Goal: Information Seeking & Learning: Learn about a topic

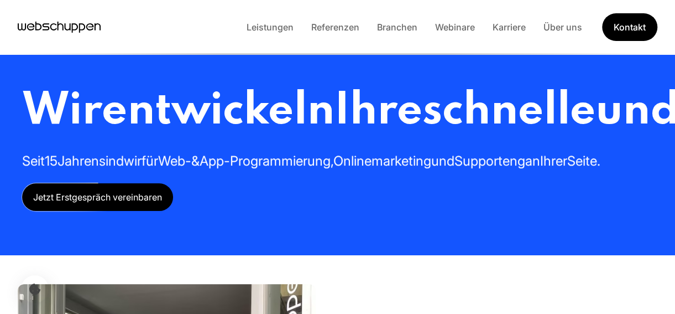
click at [510, 27] on link "Karriere" at bounding box center [509, 27] width 51 height 11
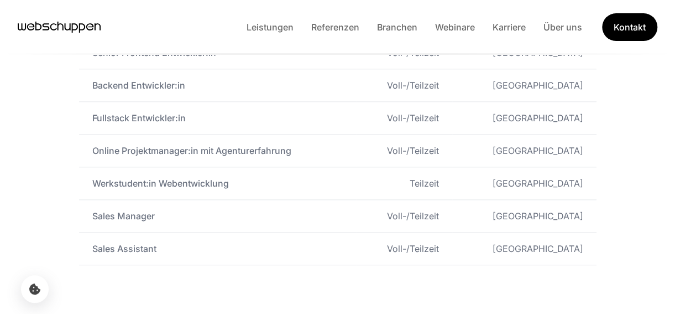
scroll to position [554, 0]
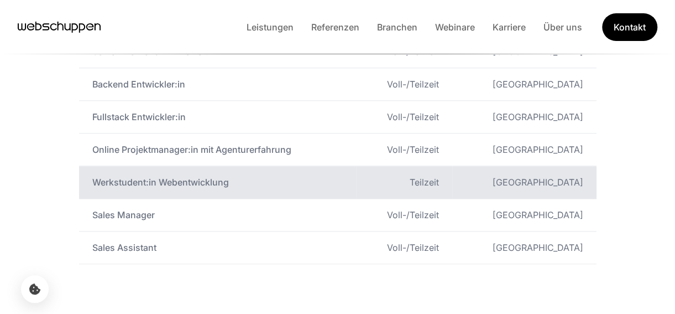
click at [234, 173] on td "Werkstudent:in Webentwicklung" at bounding box center [217, 182] width 277 height 33
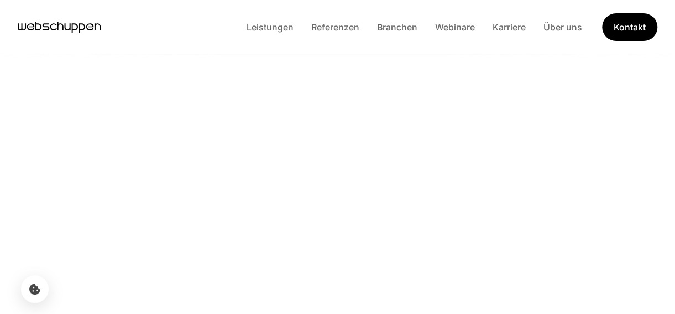
scroll to position [174, 0]
click at [511, 24] on link "Karriere" at bounding box center [509, 27] width 51 height 11
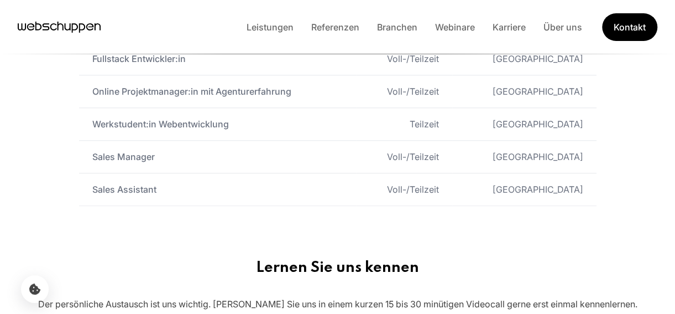
scroll to position [613, 0]
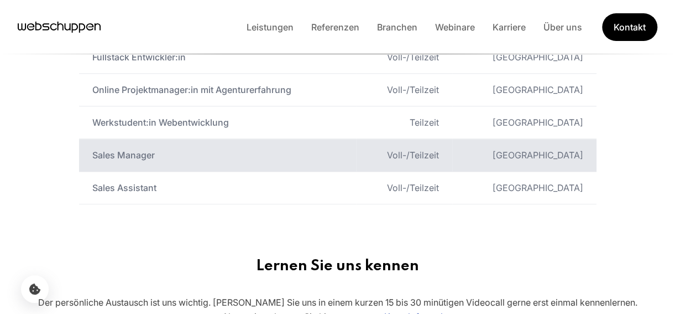
click at [108, 155] on td "Sales Manager" at bounding box center [217, 155] width 277 height 33
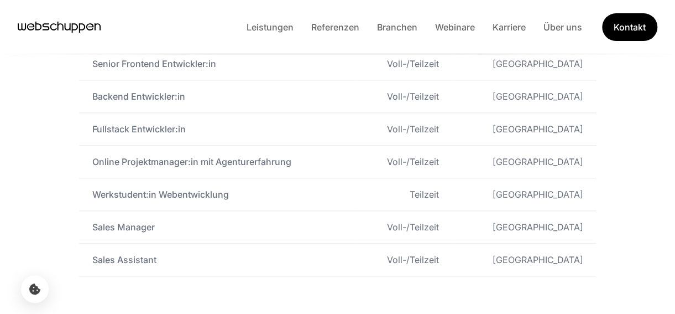
scroll to position [537, 0]
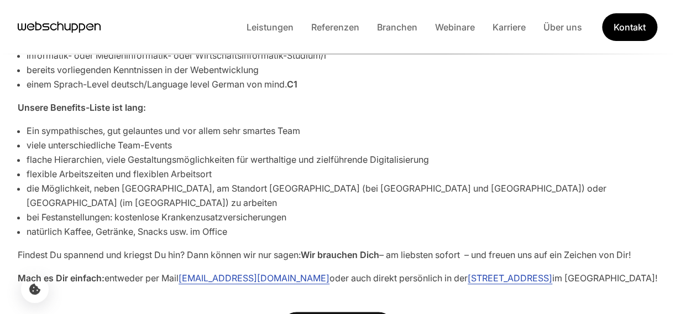
scroll to position [458, 0]
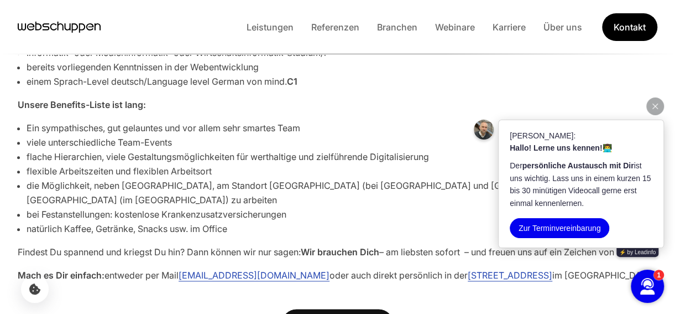
click at [652, 112] on button "button" at bounding box center [655, 106] width 18 height 18
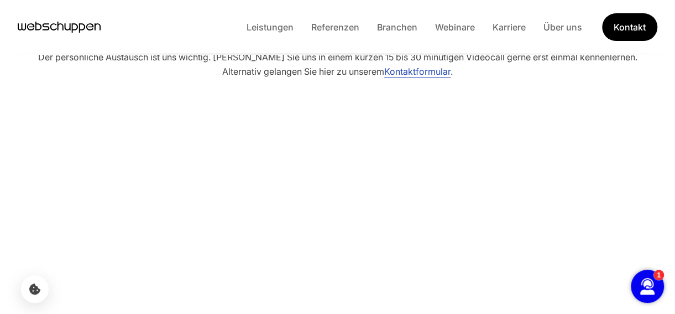
scroll to position [0, 0]
